Goal: Find specific page/section: Find specific page/section

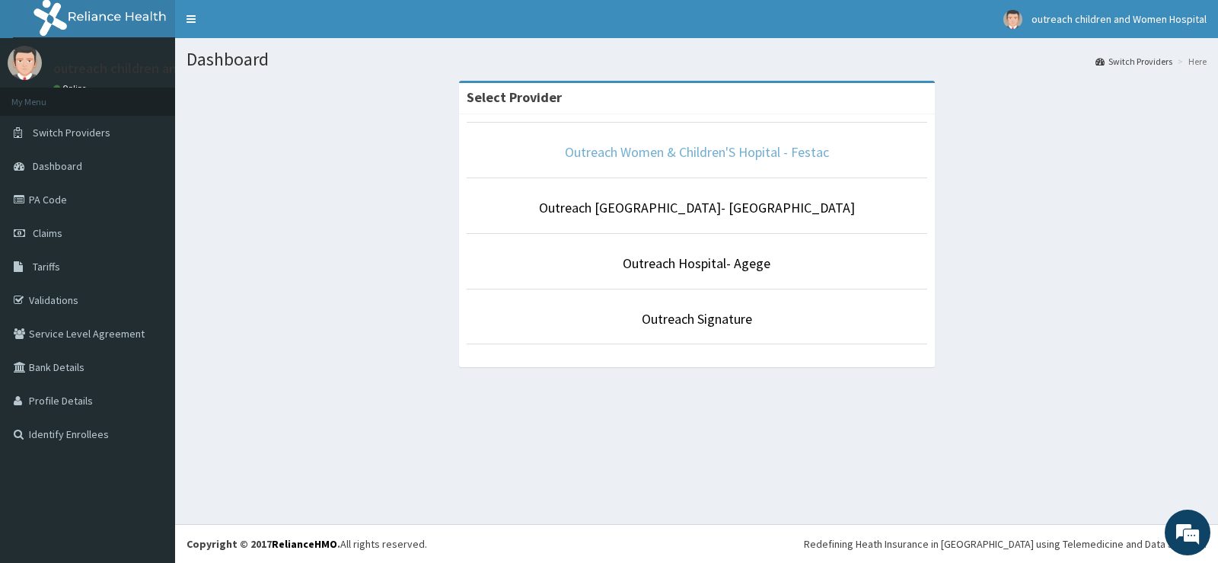
click at [747, 151] on link "Outreach Women & Children'S Hopital - Festac" at bounding box center [697, 152] width 264 height 18
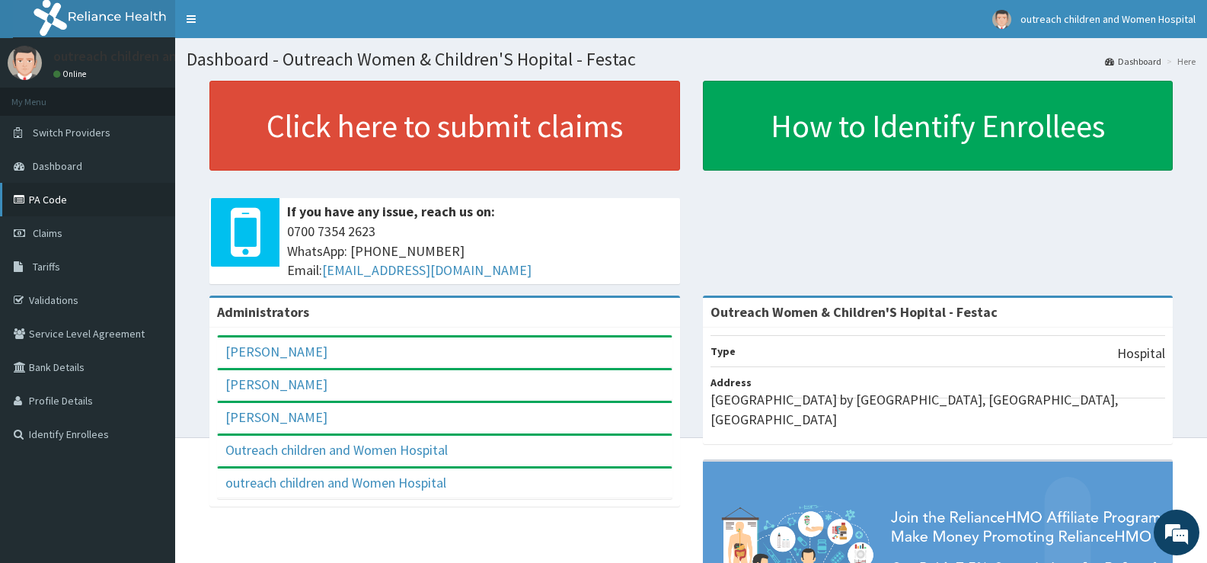
click at [83, 205] on link "PA Code" at bounding box center [87, 199] width 175 height 33
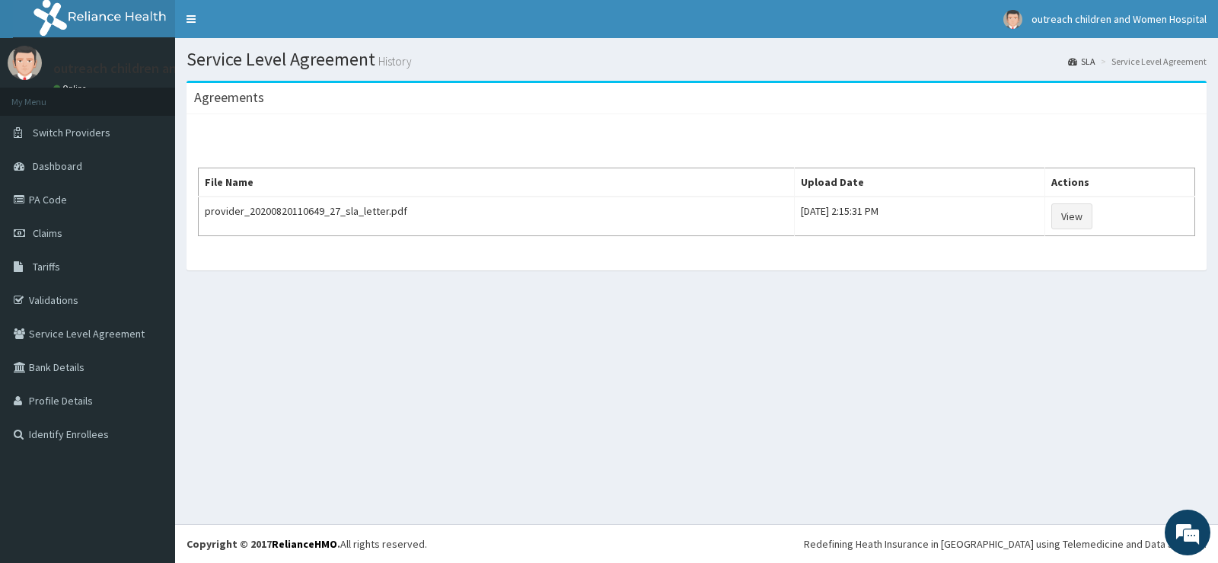
click at [305, 442] on div "Service Level Agreement History SLA Service Level Agreement Agreements File Nam…" at bounding box center [696, 281] width 1043 height 486
click at [94, 206] on link "PA Code" at bounding box center [87, 199] width 175 height 33
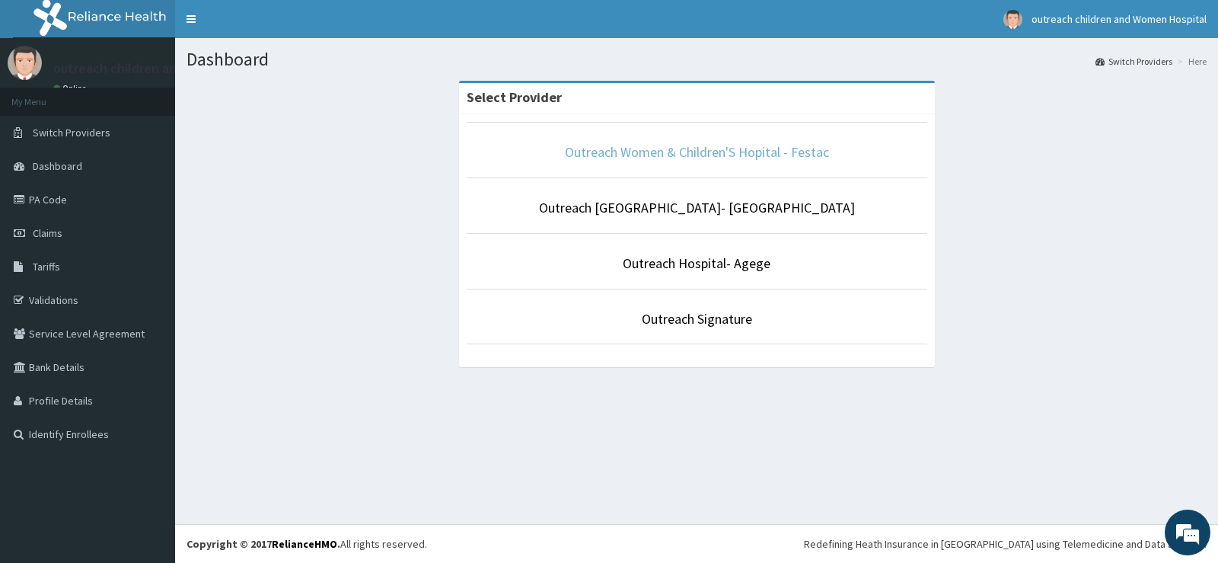
click at [721, 153] on link "Outreach Women & Children'S Hopital - Festac" at bounding box center [697, 152] width 264 height 18
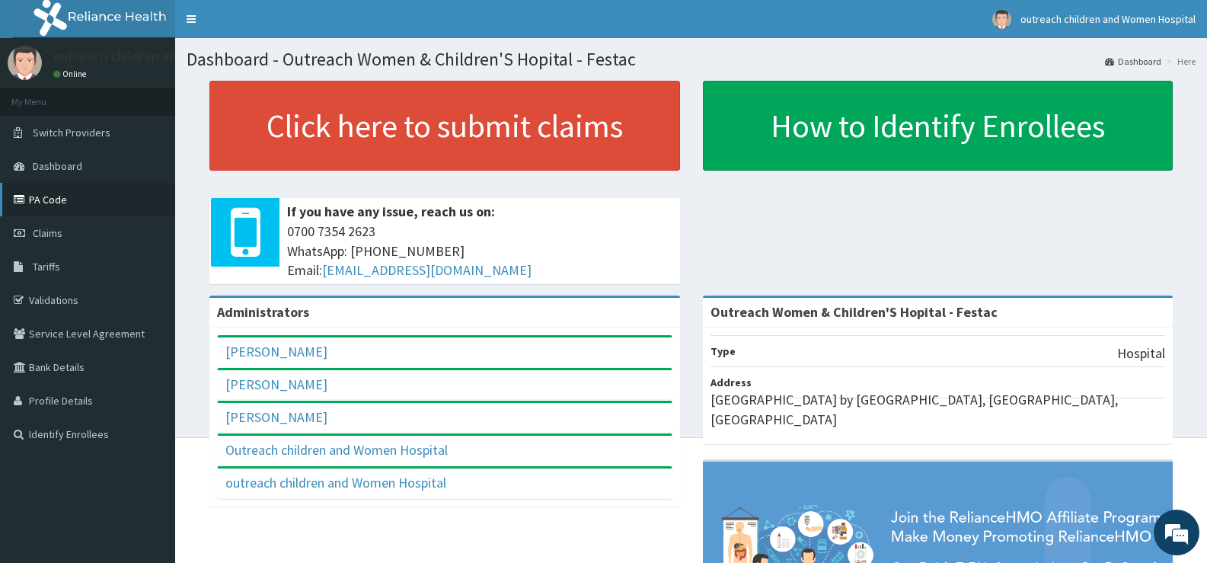
click at [104, 198] on link "PA Code" at bounding box center [87, 199] width 175 height 33
